Goal: Task Accomplishment & Management: Use online tool/utility

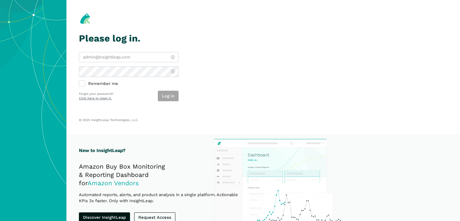
type input "[PERSON_NAME][EMAIL_ADDRESS][DOMAIN_NAME]"
click at [170, 95] on div "Log in" at bounding box center [168, 96] width 21 height 11
click at [170, 95] on button "Log in" at bounding box center [168, 96] width 21 height 11
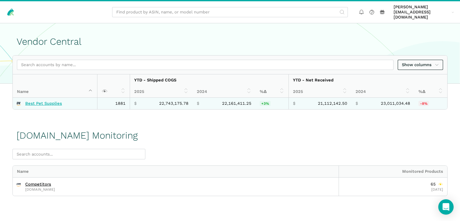
click at [39, 101] on link "Best Pet Supplies" at bounding box center [43, 103] width 37 height 5
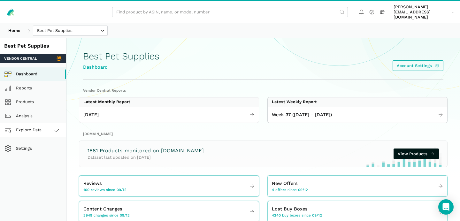
click at [47, 123] on link "Explore Data" at bounding box center [33, 130] width 66 height 14
click at [37, 155] on link "Amazon.com" at bounding box center [33, 159] width 66 height 14
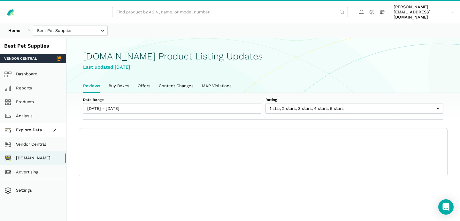
scroll to position [2, 0]
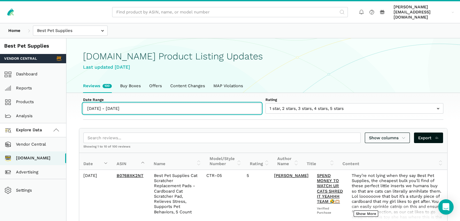
click at [96, 103] on input "[DATE] - [DATE]" at bounding box center [172, 108] width 178 height 11
type input "[DATE]"
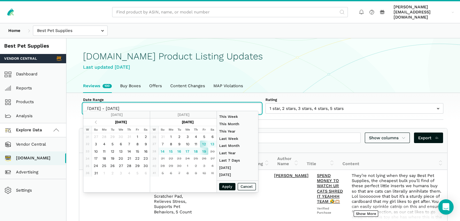
type input "[DATE]"
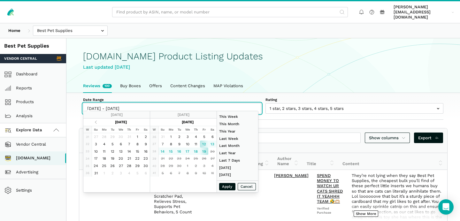
type input "[DATE]"
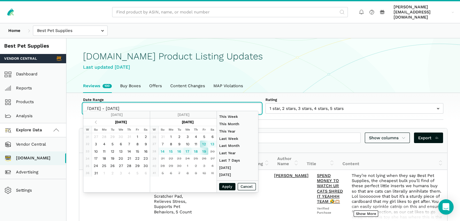
type input "[DATE]"
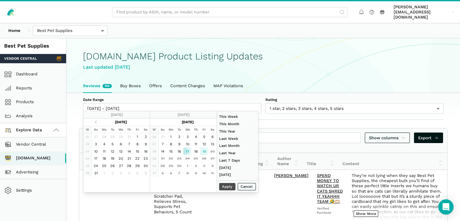
type input "[DATE]"
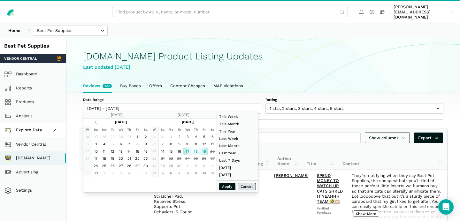
type input "[DATE]"
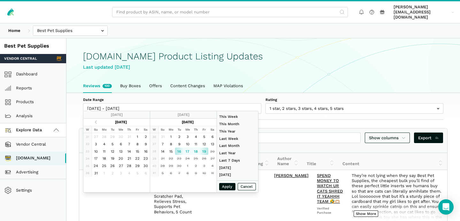
type input "[DATE]"
click at [229, 186] on button "Apply" at bounding box center [227, 186] width 17 height 7
type input "[DATE] - [DATE]"
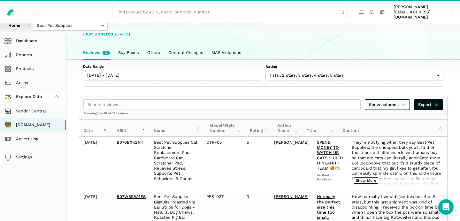
scroll to position [0, 0]
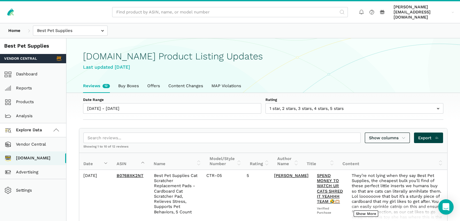
click at [429, 135] on span "Export" at bounding box center [428, 138] width 21 height 6
